Goal: Task Accomplishment & Management: Complete application form

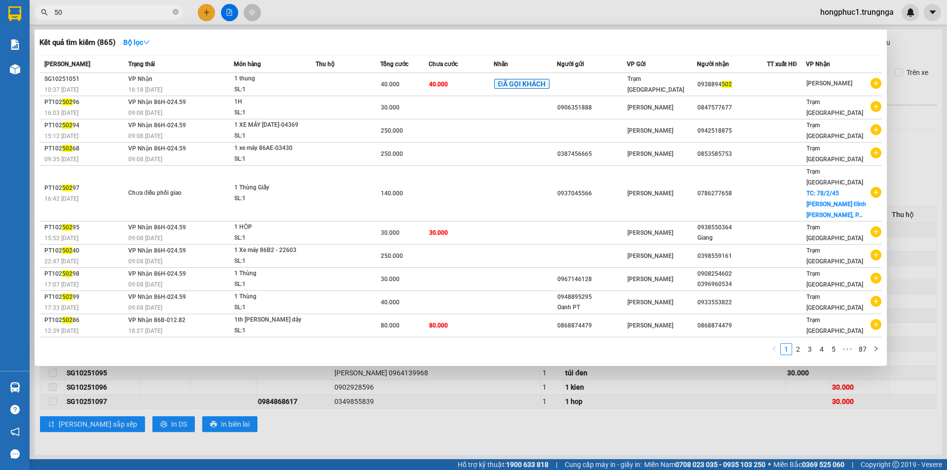
type input "5"
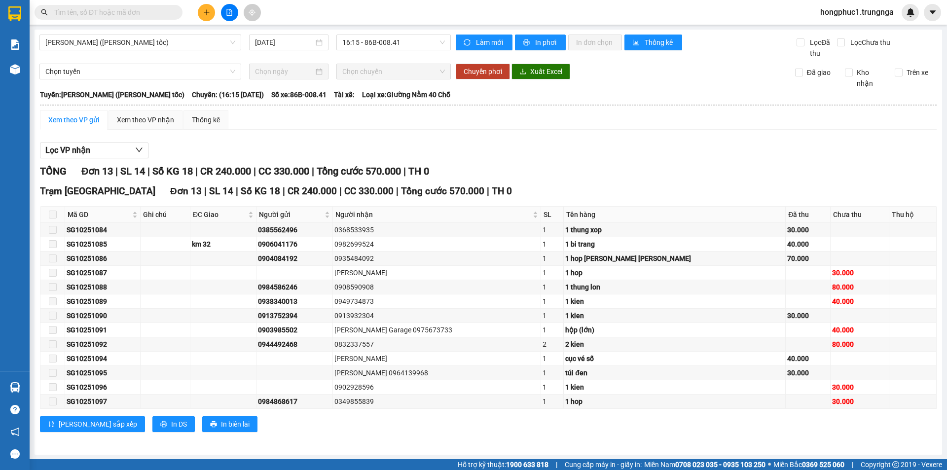
scroll to position [0, 0]
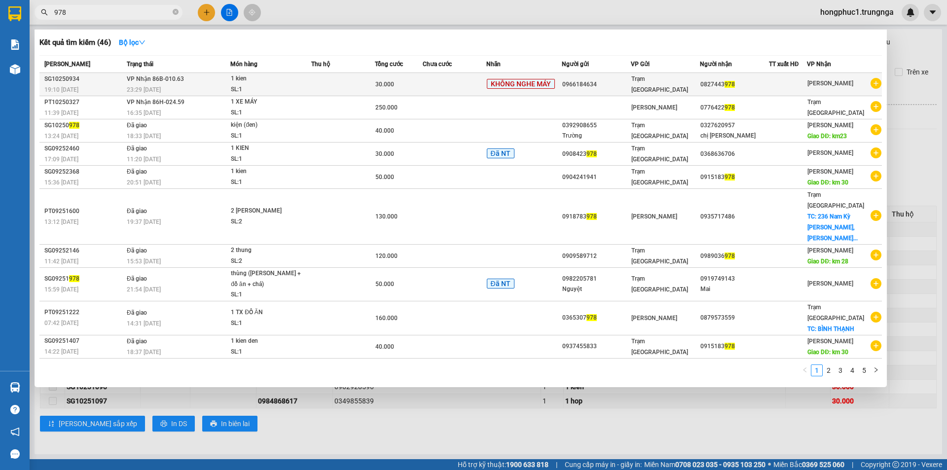
type input "978"
click at [330, 87] on td at bounding box center [343, 84] width 64 height 23
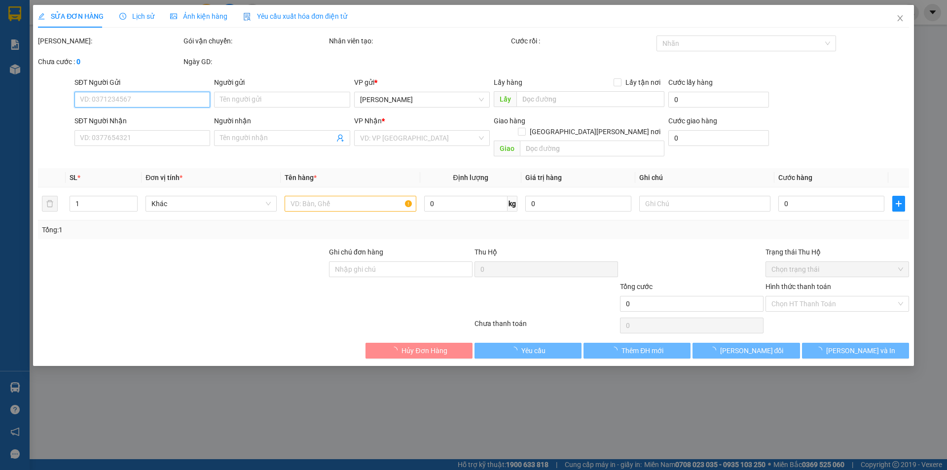
type input "0966184634"
type input "0827443978"
type input "30.000"
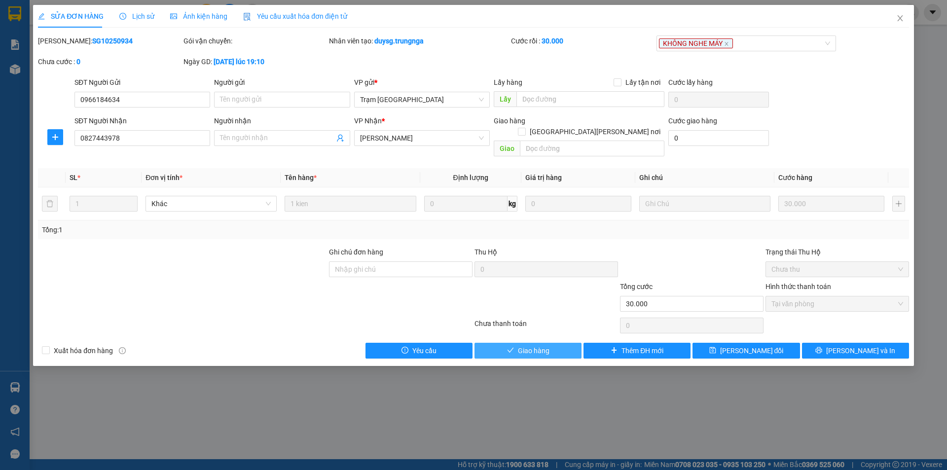
click at [543, 345] on span "Giao hàng" at bounding box center [534, 350] width 32 height 11
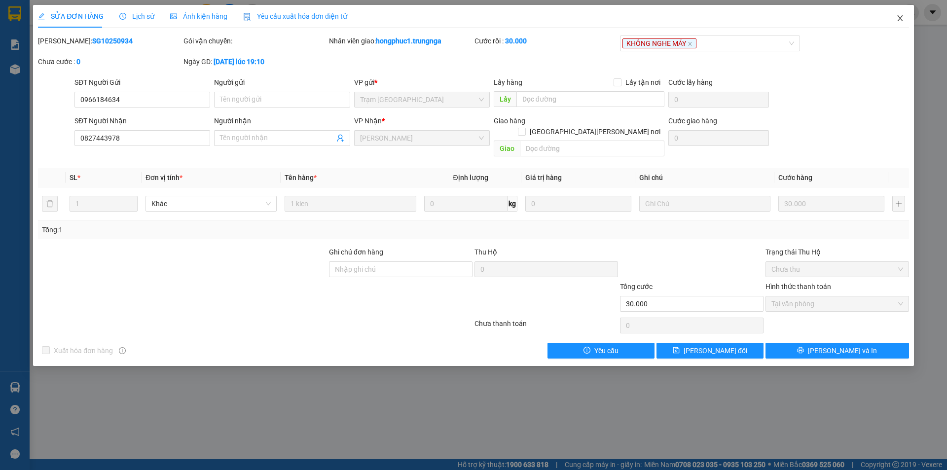
click at [904, 19] on icon "close" at bounding box center [901, 18] width 8 height 8
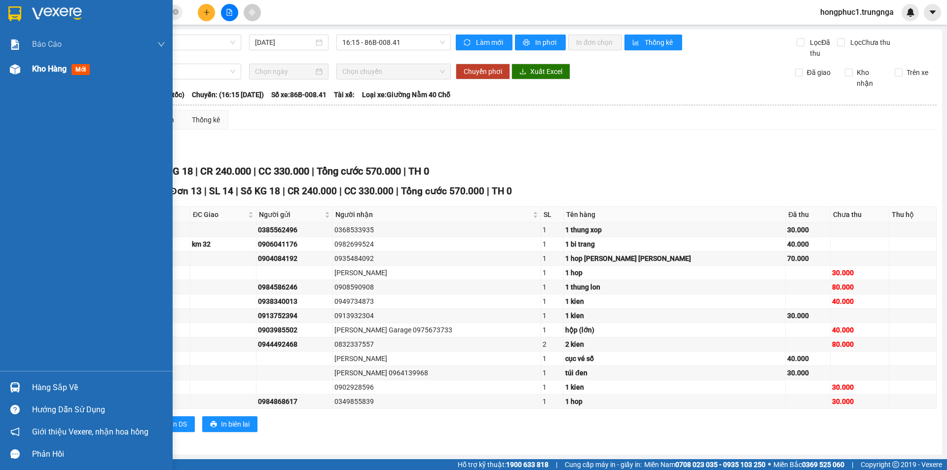
click at [46, 70] on span "Kho hàng" at bounding box center [49, 68] width 35 height 9
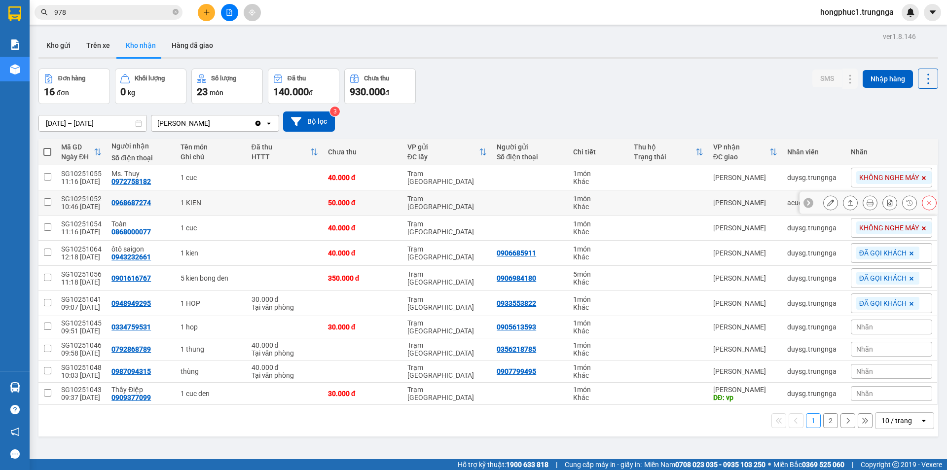
click at [805, 205] on icon at bounding box center [808, 202] width 7 height 7
click at [865, 205] on span "KHÔNG NGHE MÁY" at bounding box center [890, 202] width 60 height 9
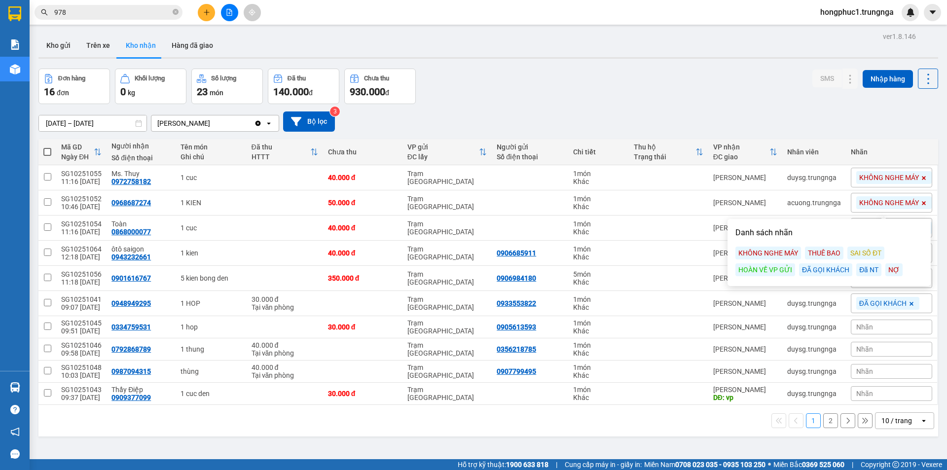
click at [708, 113] on div "[DATE] – [DATE] Press the down arrow key to interact with the calendar and sele…" at bounding box center [488, 122] width 900 height 20
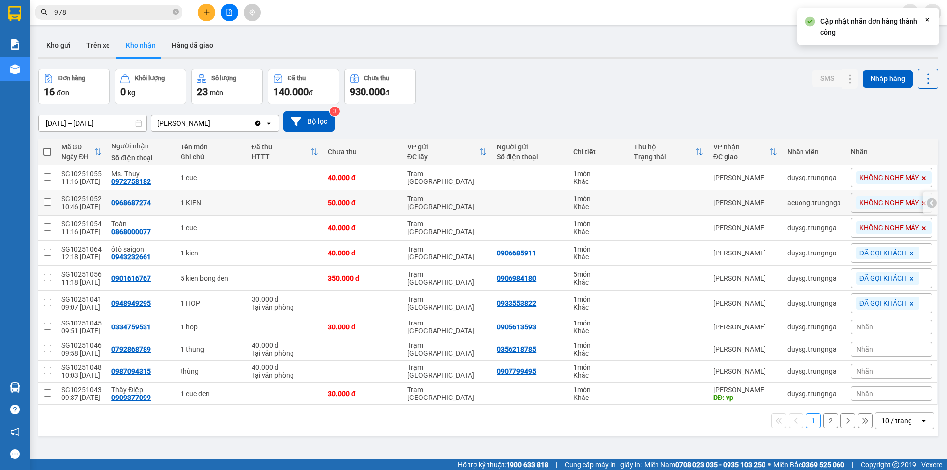
click at [714, 200] on div "[PERSON_NAME]" at bounding box center [746, 203] width 64 height 8
checkbox input "true"
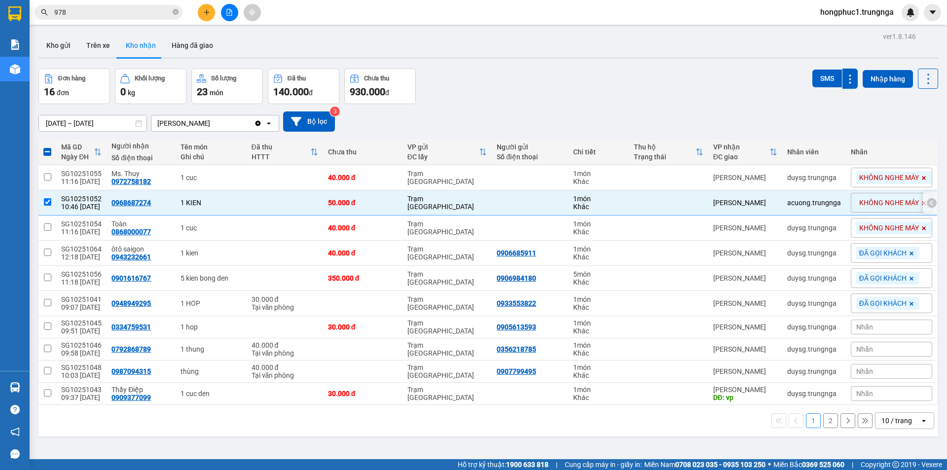
click at [929, 205] on icon at bounding box center [932, 202] width 7 height 7
click at [847, 206] on icon at bounding box center [850, 202] width 7 height 7
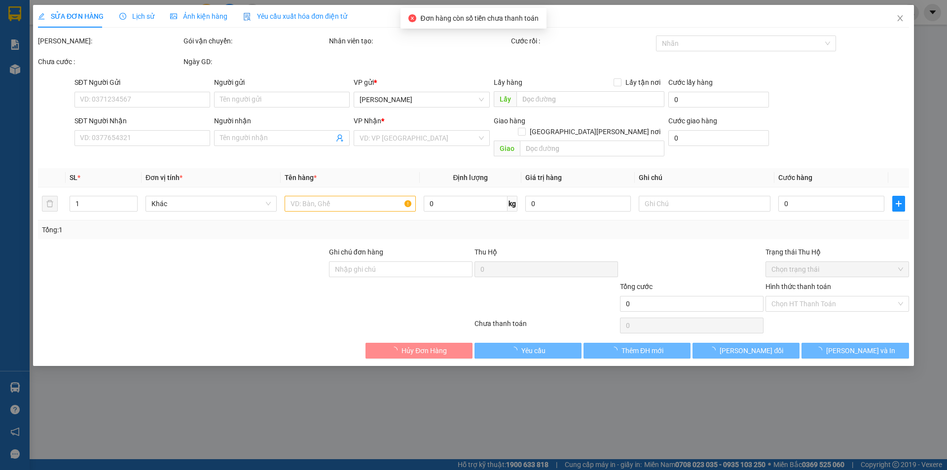
type input "0968687274"
type input "50.000"
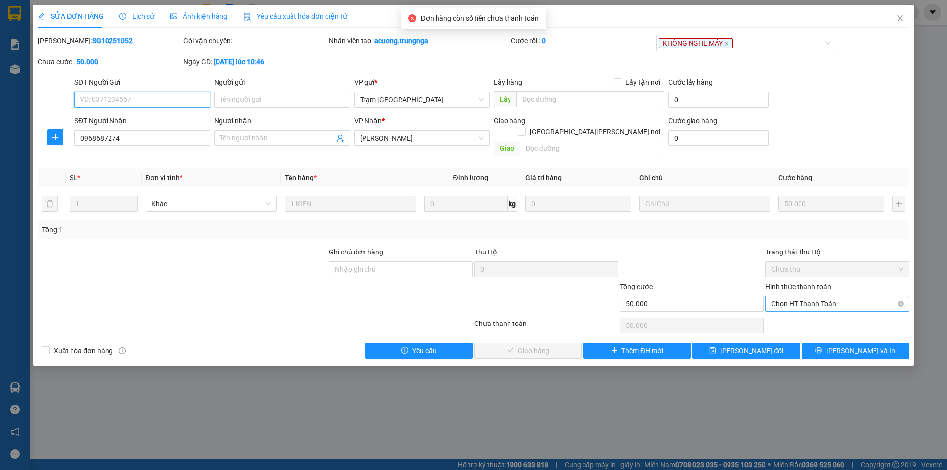
click at [799, 297] on span "Chọn HT Thanh Toán" at bounding box center [838, 304] width 132 height 15
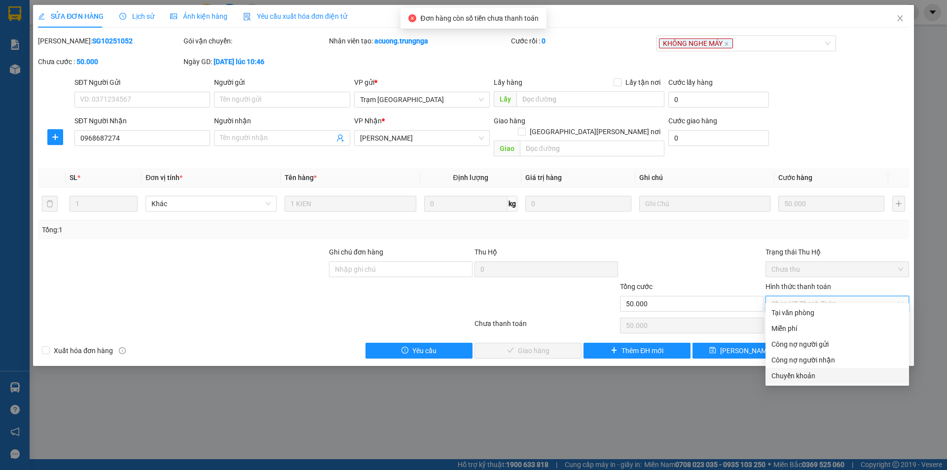
click at [798, 374] on div "Chuyển khoản" at bounding box center [838, 376] width 132 height 11
type input "0"
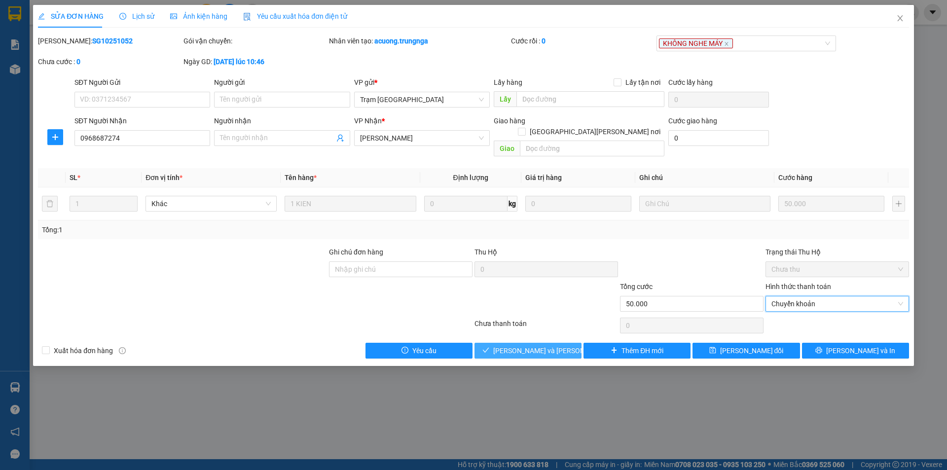
click at [533, 345] on span "[PERSON_NAME] và [PERSON_NAME] hàng" at bounding box center [559, 350] width 133 height 11
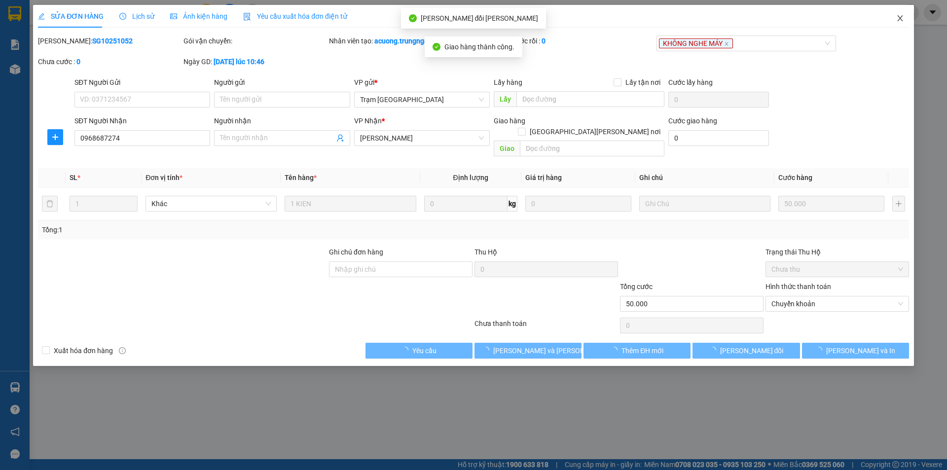
click at [898, 20] on icon "close" at bounding box center [901, 18] width 8 height 8
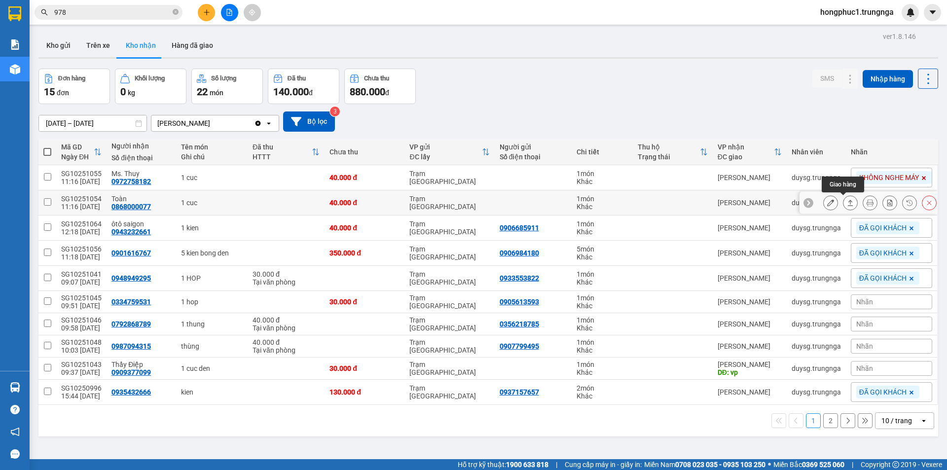
click at [844, 203] on button at bounding box center [851, 202] width 14 height 17
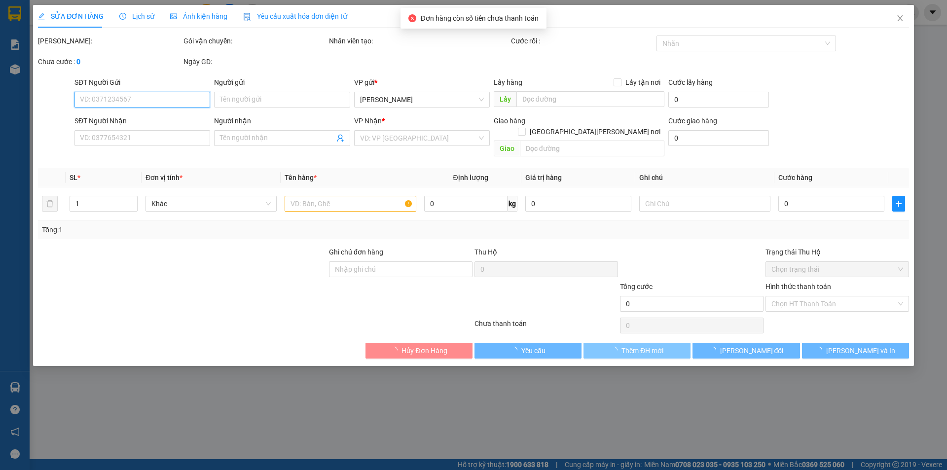
type input "0868000077"
type input "Toàn"
type input "40.000"
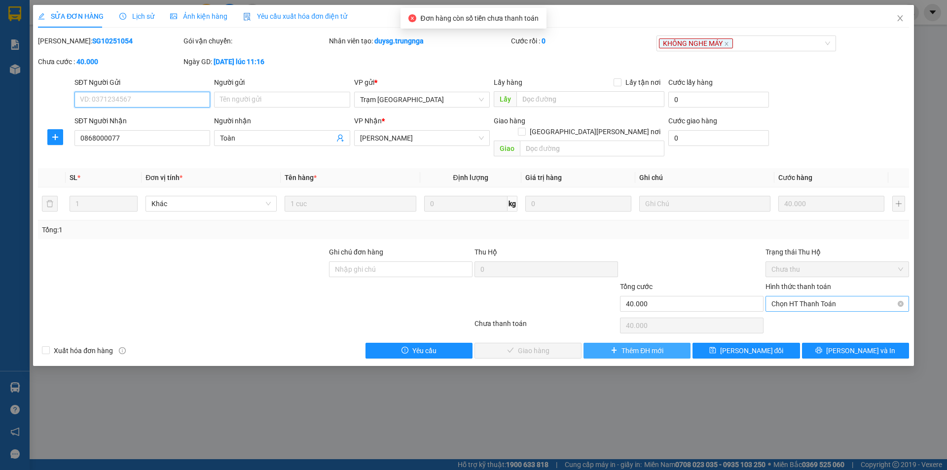
click at [823, 297] on span "Chọn HT Thanh Toán" at bounding box center [838, 304] width 132 height 15
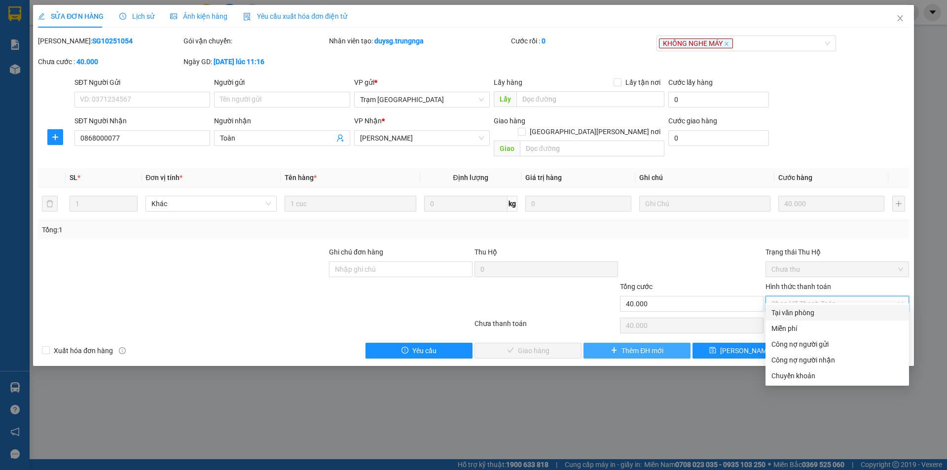
click at [788, 319] on div "Tại văn phòng" at bounding box center [838, 313] width 144 height 16
type input "0"
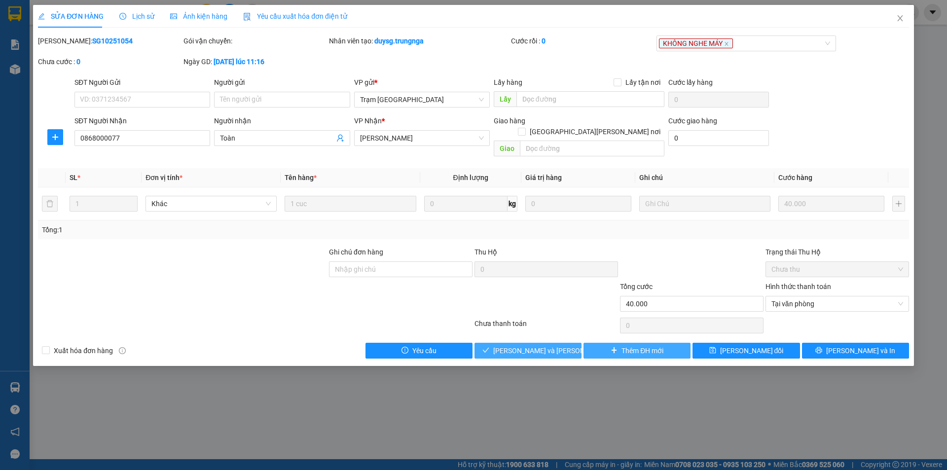
click at [549, 345] on span "[PERSON_NAME] và [PERSON_NAME] hàng" at bounding box center [559, 350] width 133 height 11
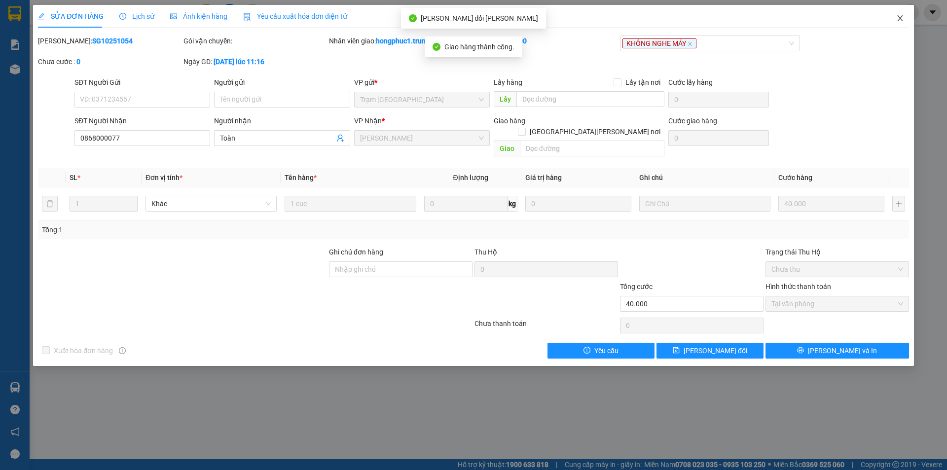
click at [902, 19] on icon "close" at bounding box center [901, 18] width 8 height 8
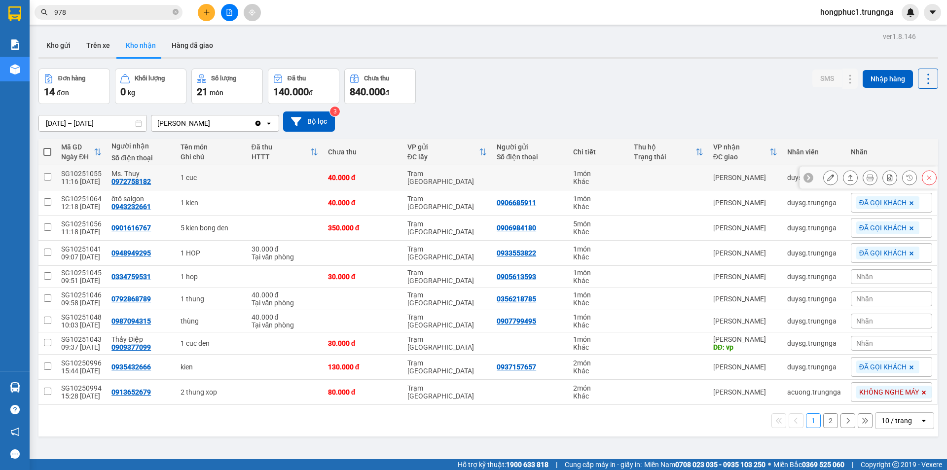
click at [805, 176] on icon at bounding box center [808, 177] width 7 height 7
click at [860, 180] on span "KHÔNG NGHE MÁY" at bounding box center [890, 177] width 60 height 9
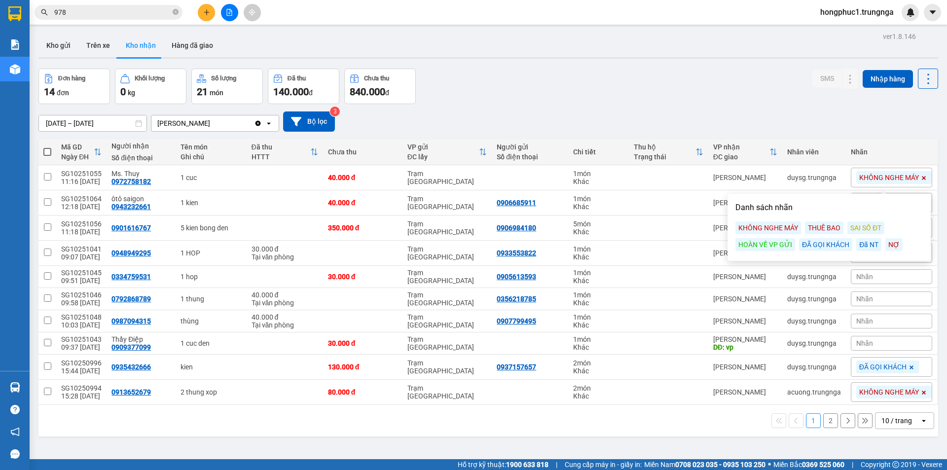
click at [810, 242] on div "ĐÃ GỌI KHÁCH" at bounding box center [825, 244] width 53 height 13
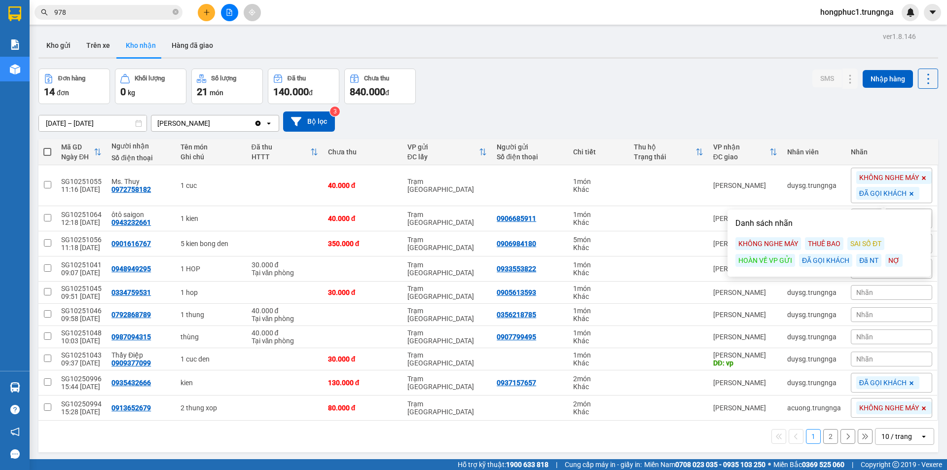
click at [863, 183] on div "KHÔNG NGHE MÁY" at bounding box center [895, 177] width 76 height 13
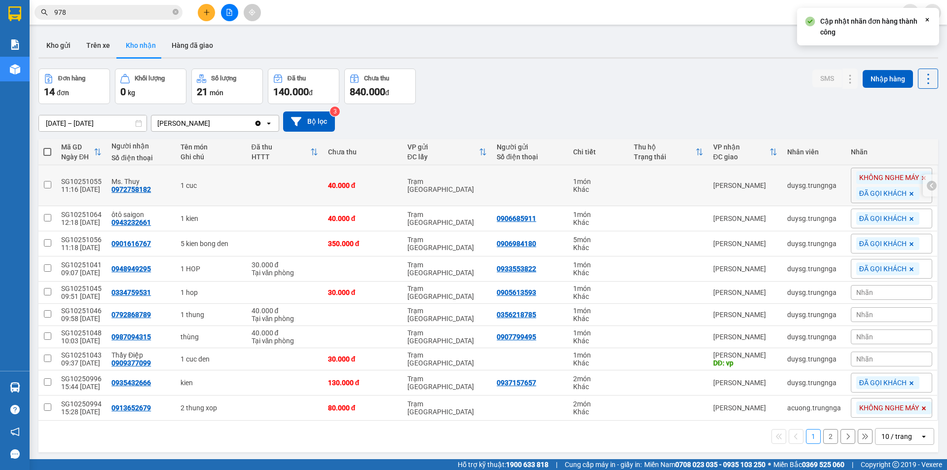
click at [929, 182] on icon at bounding box center [932, 185] width 7 height 7
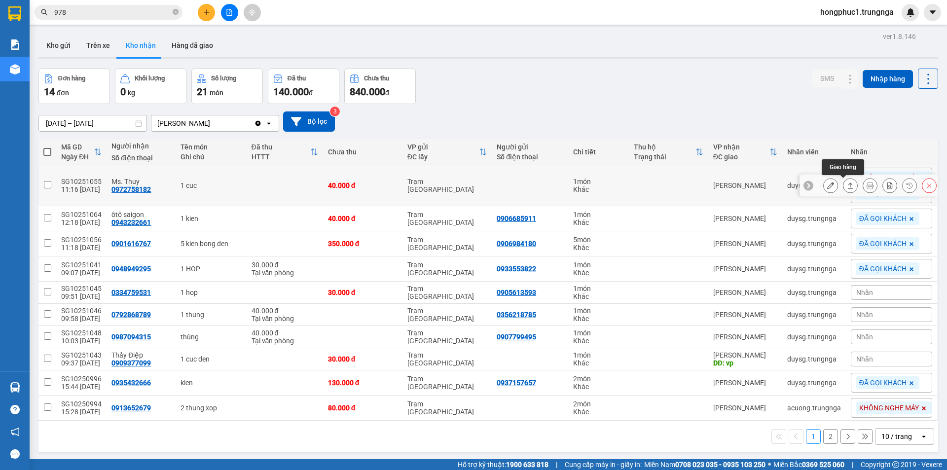
click at [847, 186] on icon at bounding box center [850, 185] width 7 height 7
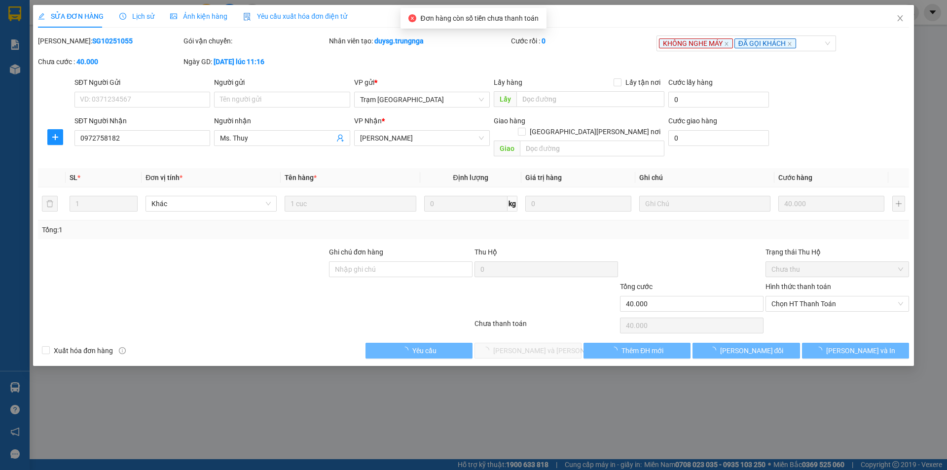
type input "0972758182"
type input "Ms. Thuy"
type input "40.000"
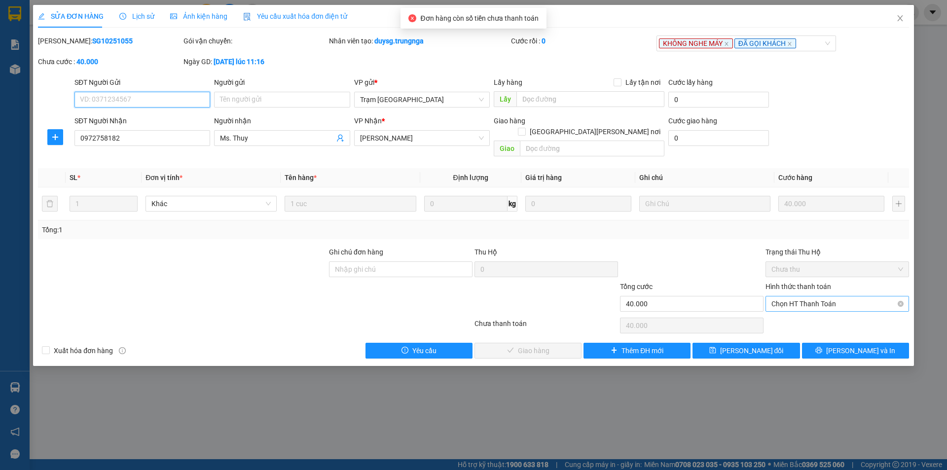
click at [809, 297] on span "Chọn HT Thanh Toán" at bounding box center [838, 304] width 132 height 15
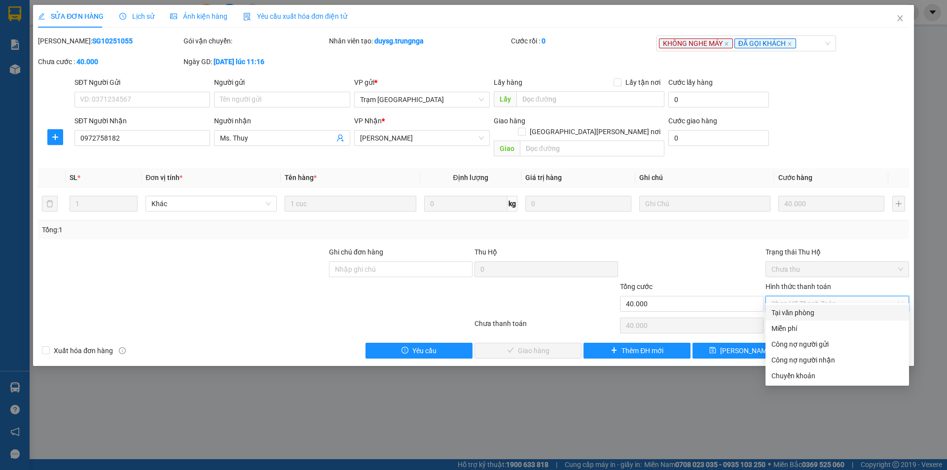
click at [804, 310] on div "Tại văn phòng" at bounding box center [838, 312] width 132 height 11
type input "0"
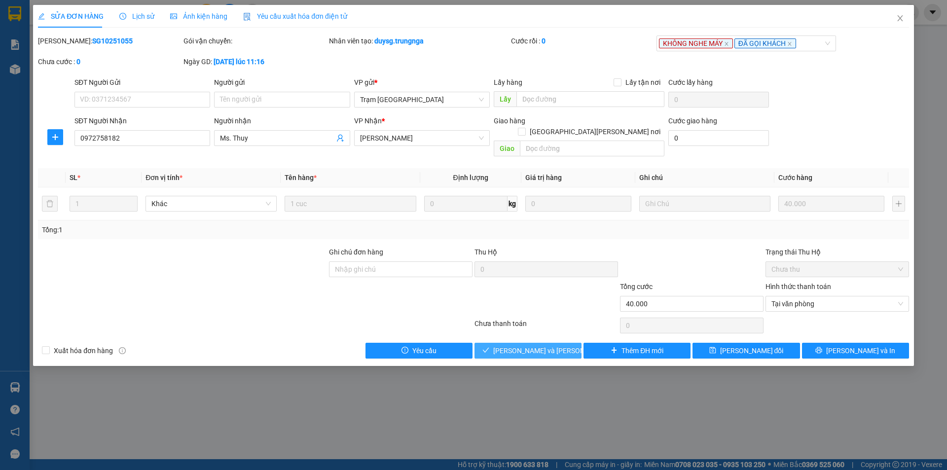
click at [506, 343] on button "[PERSON_NAME] và [PERSON_NAME] hàng" at bounding box center [528, 351] width 107 height 16
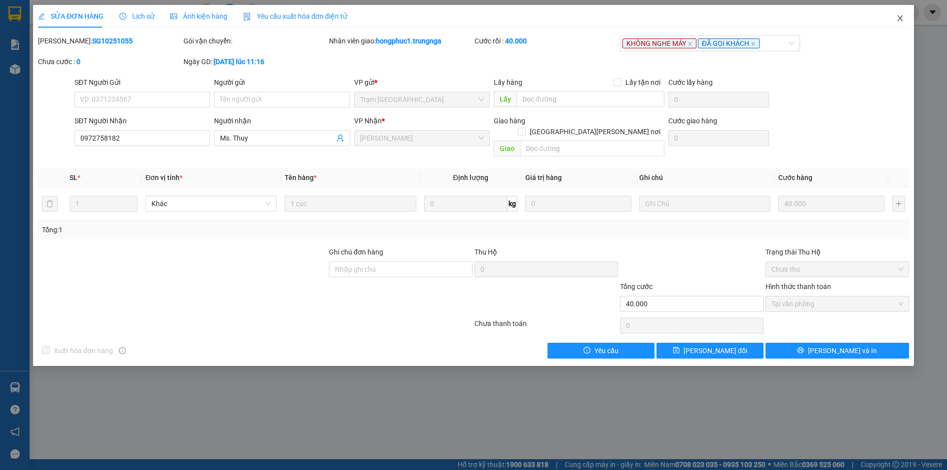
click at [904, 20] on icon "close" at bounding box center [901, 18] width 8 height 8
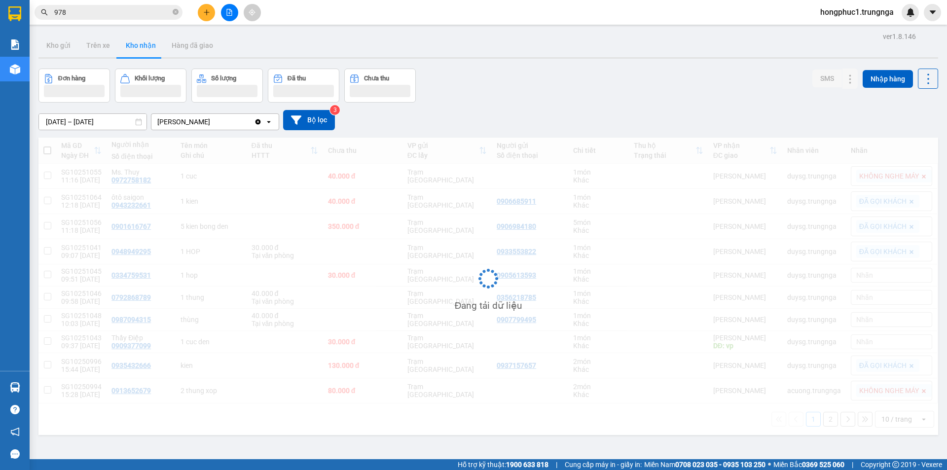
click at [92, 11] on input "978" at bounding box center [112, 12] width 116 height 11
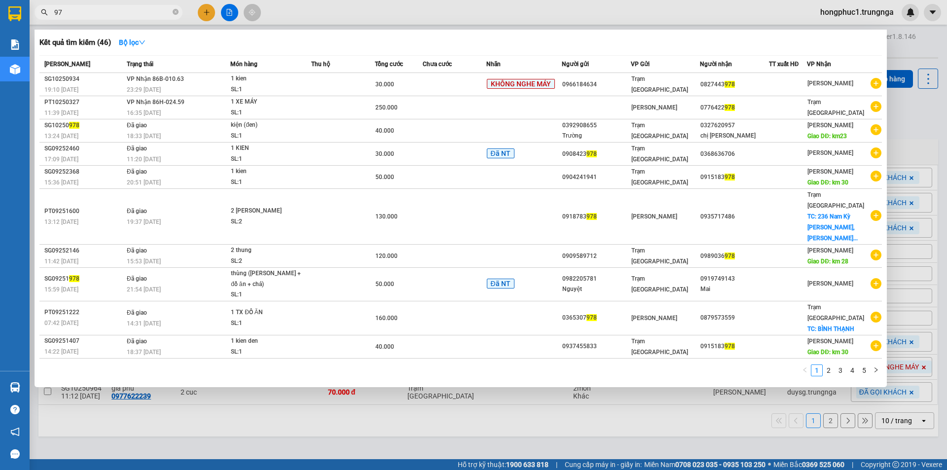
type input "9"
type input "8789"
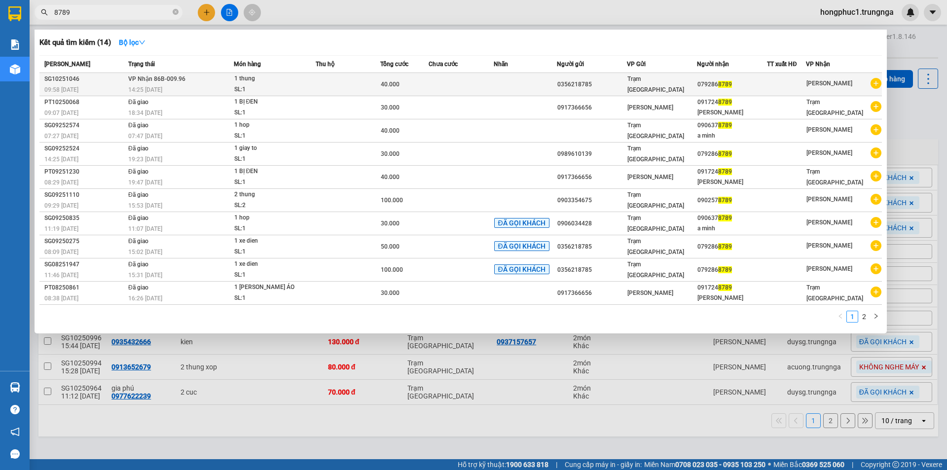
click at [200, 87] on div "14:25 [DATE]" at bounding box center [180, 89] width 105 height 11
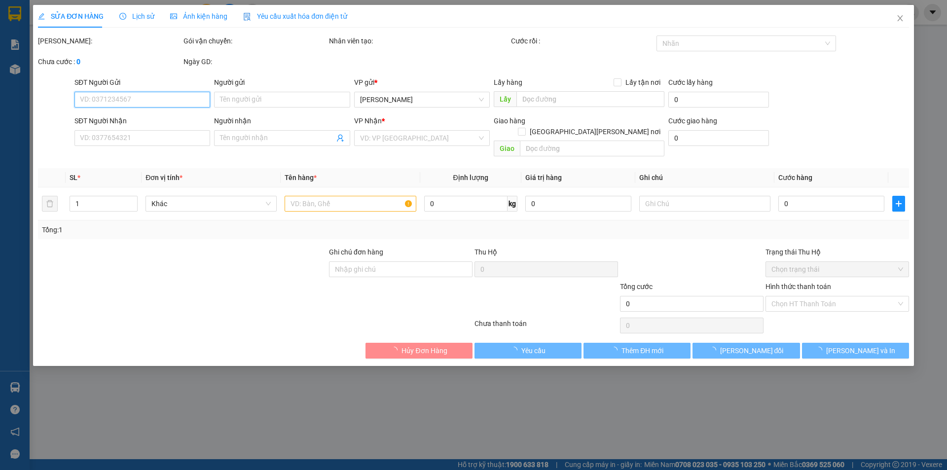
type input "0356218785"
type input "0792868789"
type input "40.000"
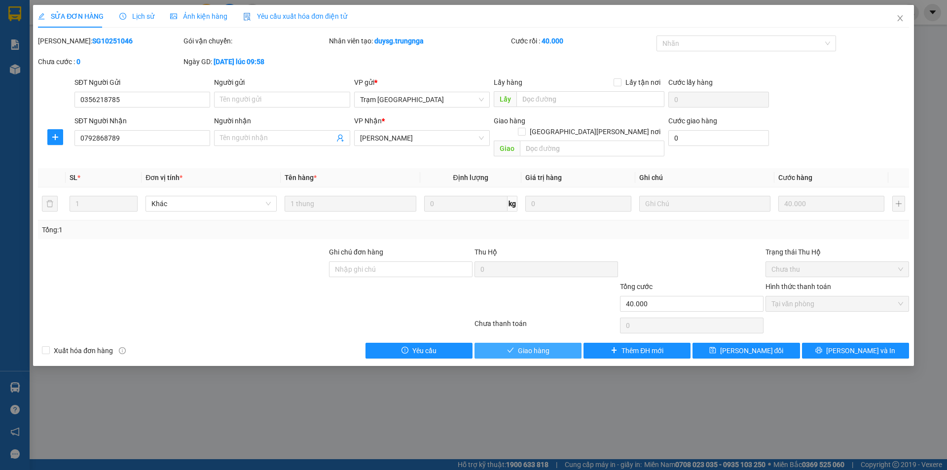
click at [511, 347] on icon "check" at bounding box center [510, 350] width 7 height 7
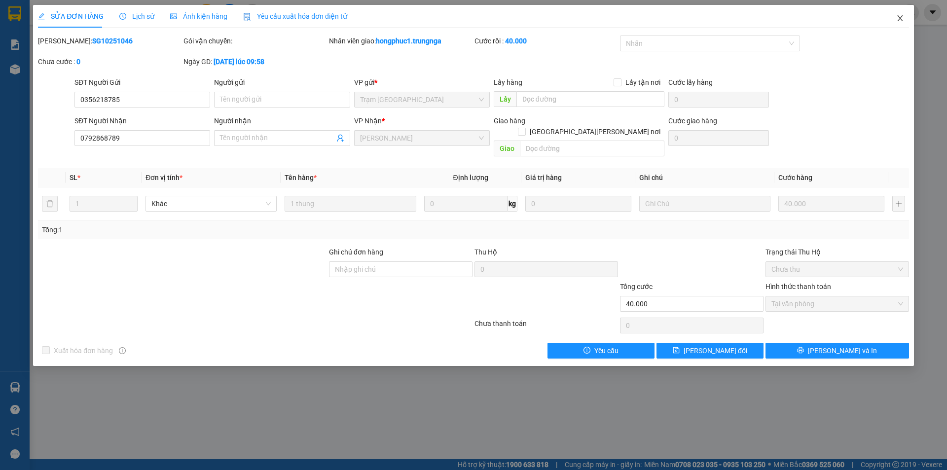
click at [898, 18] on icon "close" at bounding box center [901, 18] width 8 height 8
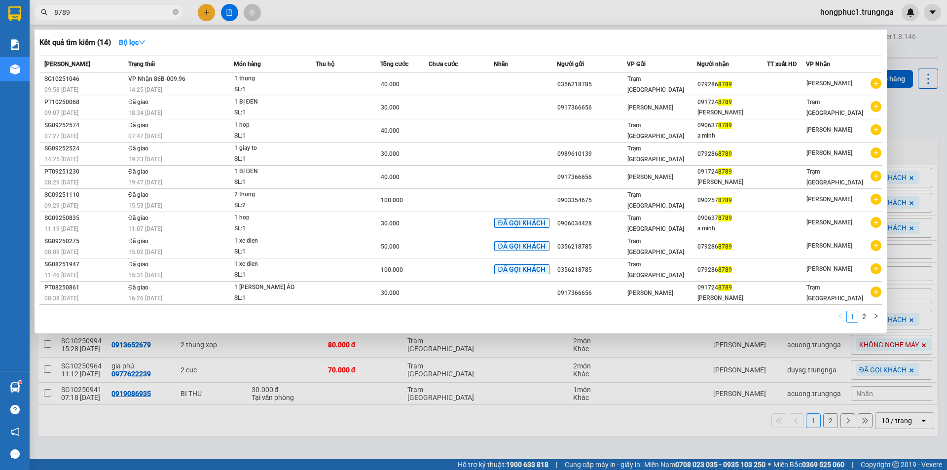
click at [107, 9] on input "8789" at bounding box center [112, 12] width 116 height 11
type input "8"
type input "531"
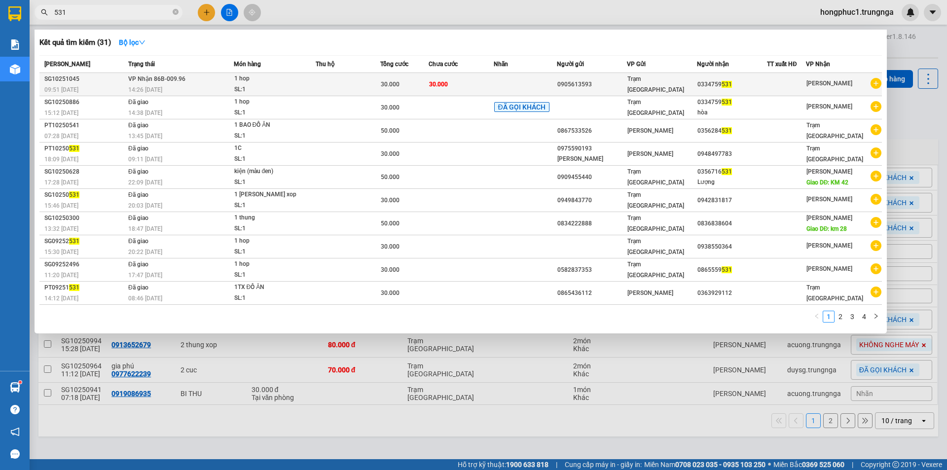
click at [575, 80] on div "0905613593" at bounding box center [592, 84] width 69 height 10
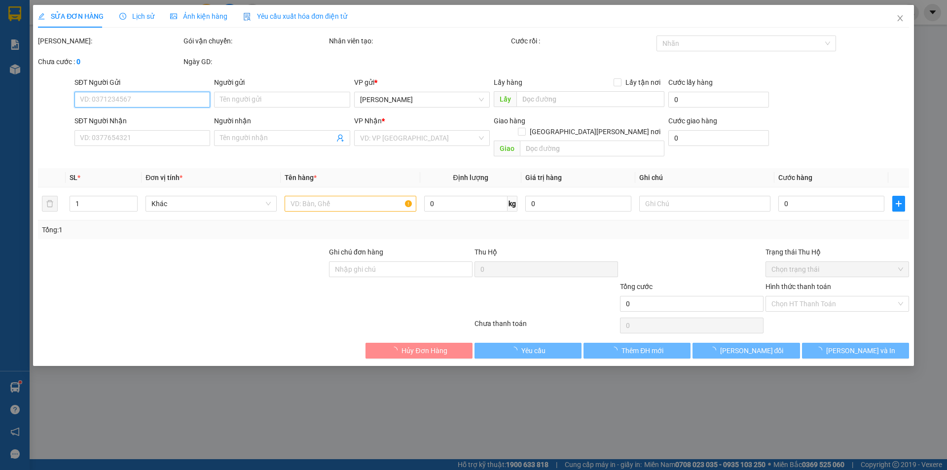
type input "0905613593"
type input "0334759531"
type input "30.000"
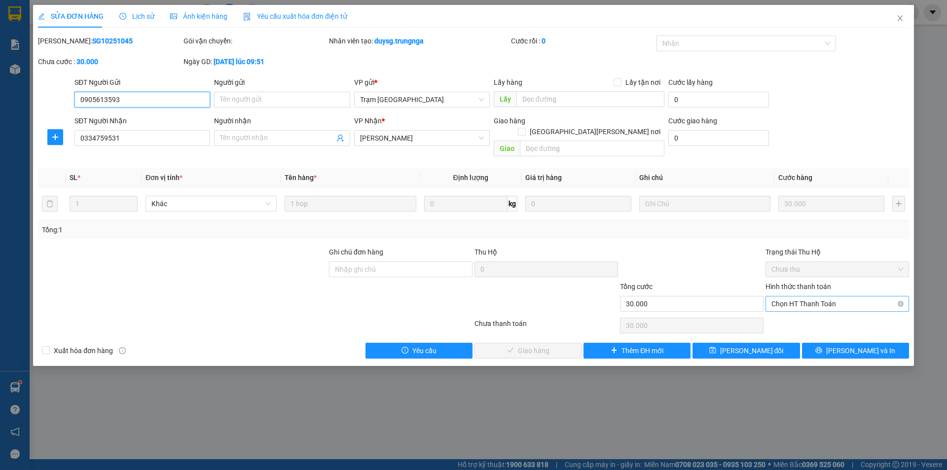
click at [835, 297] on span "Chọn HT Thanh Toán" at bounding box center [838, 304] width 132 height 15
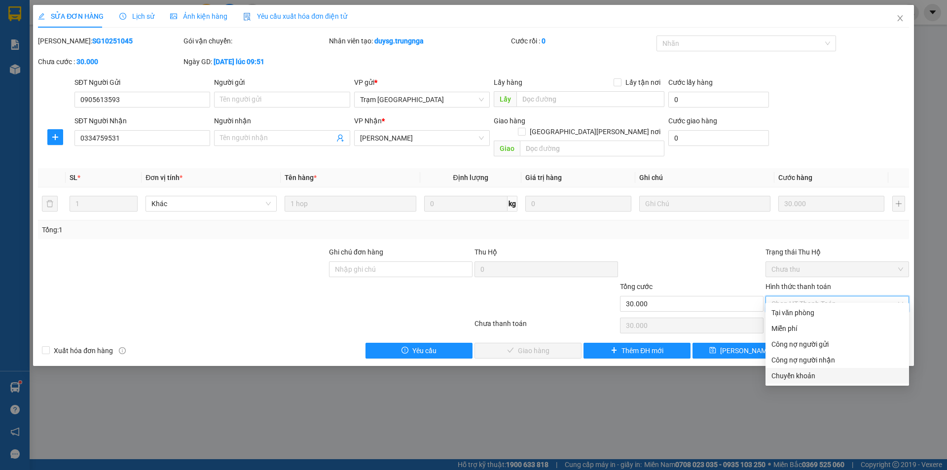
click at [788, 378] on div "Chuyển khoản" at bounding box center [838, 376] width 132 height 11
type input "0"
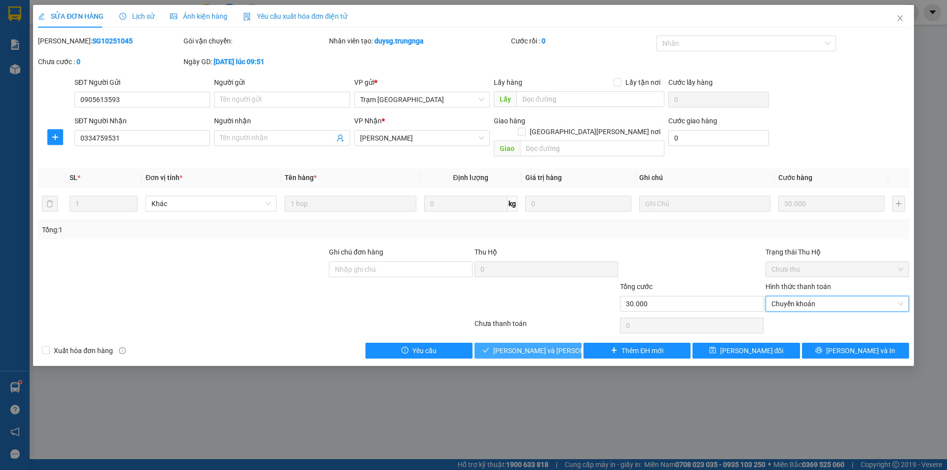
click at [558, 345] on span "[PERSON_NAME] và [PERSON_NAME] hàng" at bounding box center [559, 350] width 133 height 11
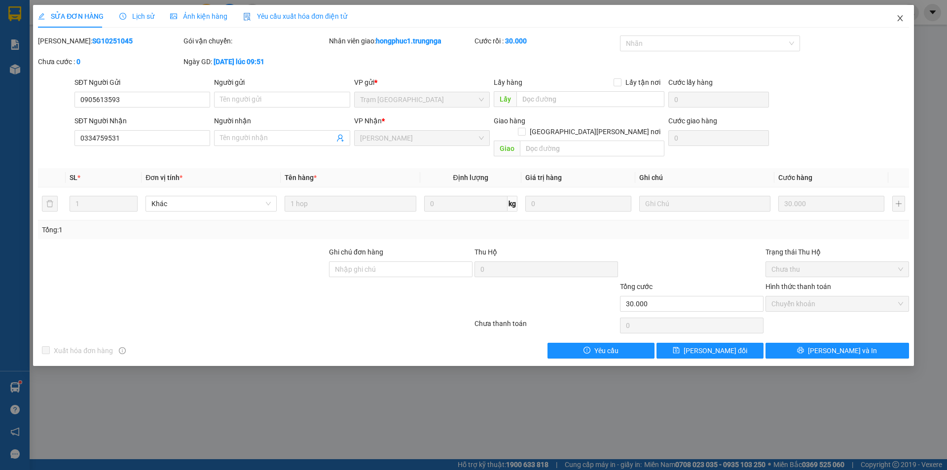
click at [904, 17] on icon "close" at bounding box center [901, 18] width 8 height 8
